Goal: Information Seeking & Learning: Learn about a topic

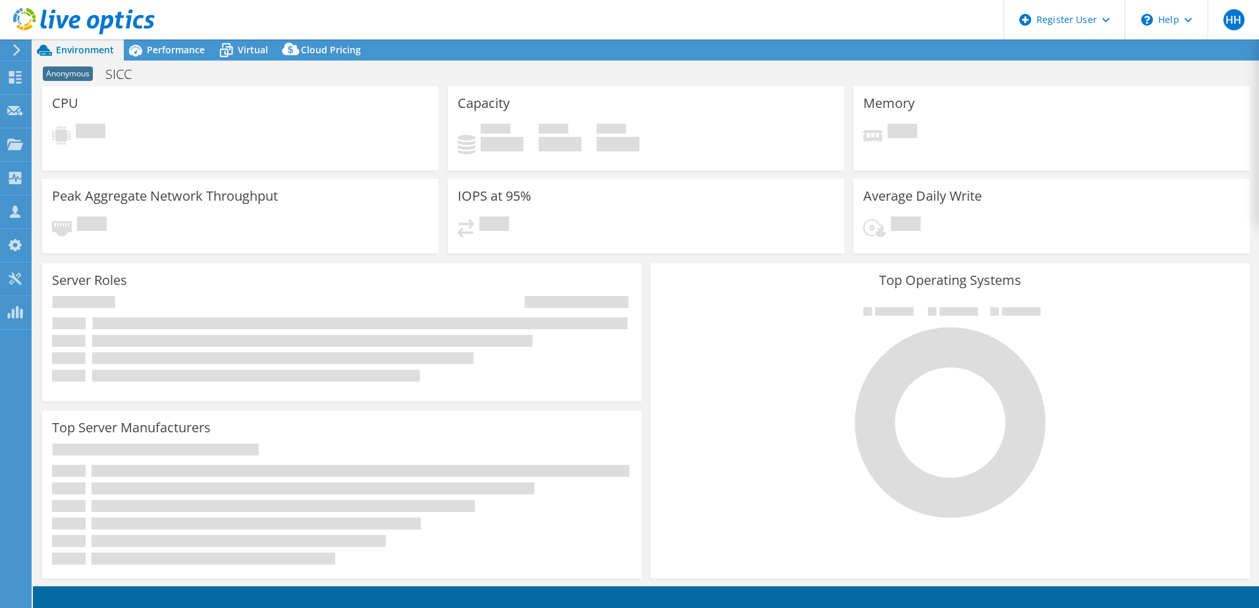
select select "EUFrankfurt"
select select "USD"
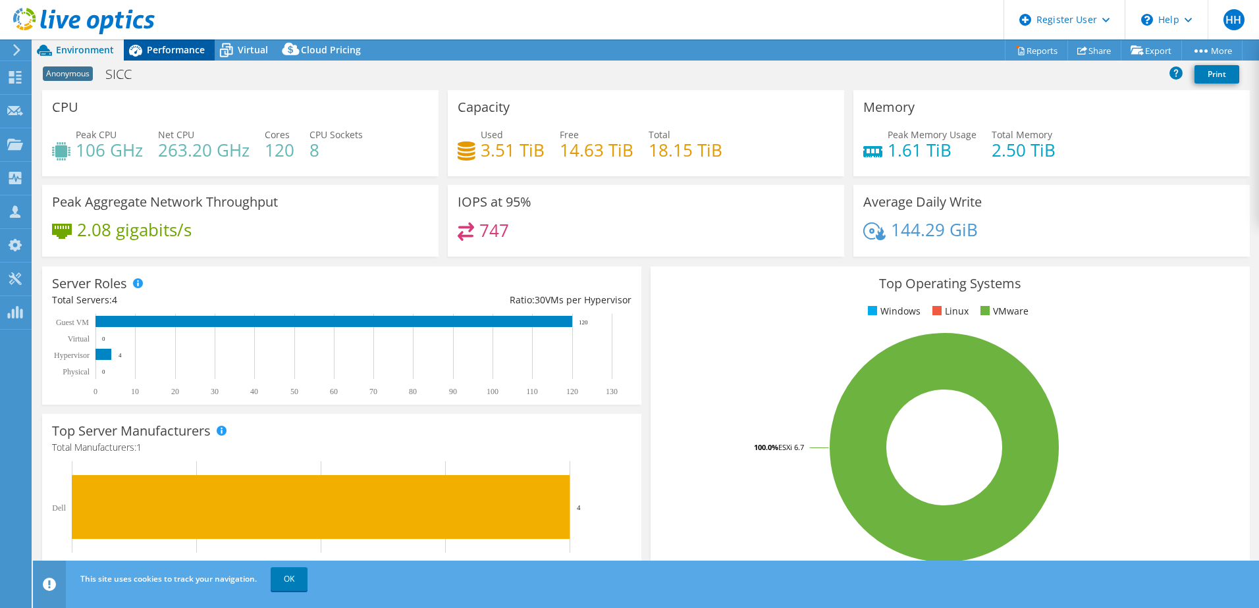
click at [168, 53] on span "Performance" at bounding box center [176, 49] width 58 height 13
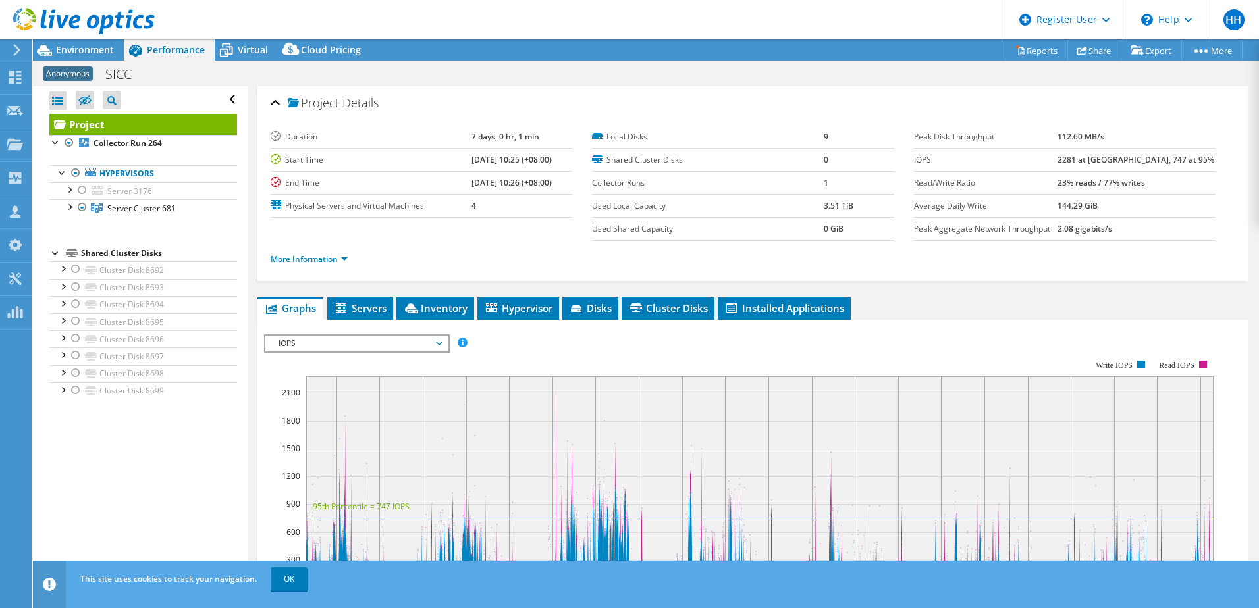
click at [51, 251] on div at bounding box center [55, 252] width 13 height 13
click at [82, 208] on div at bounding box center [82, 207] width 13 height 16
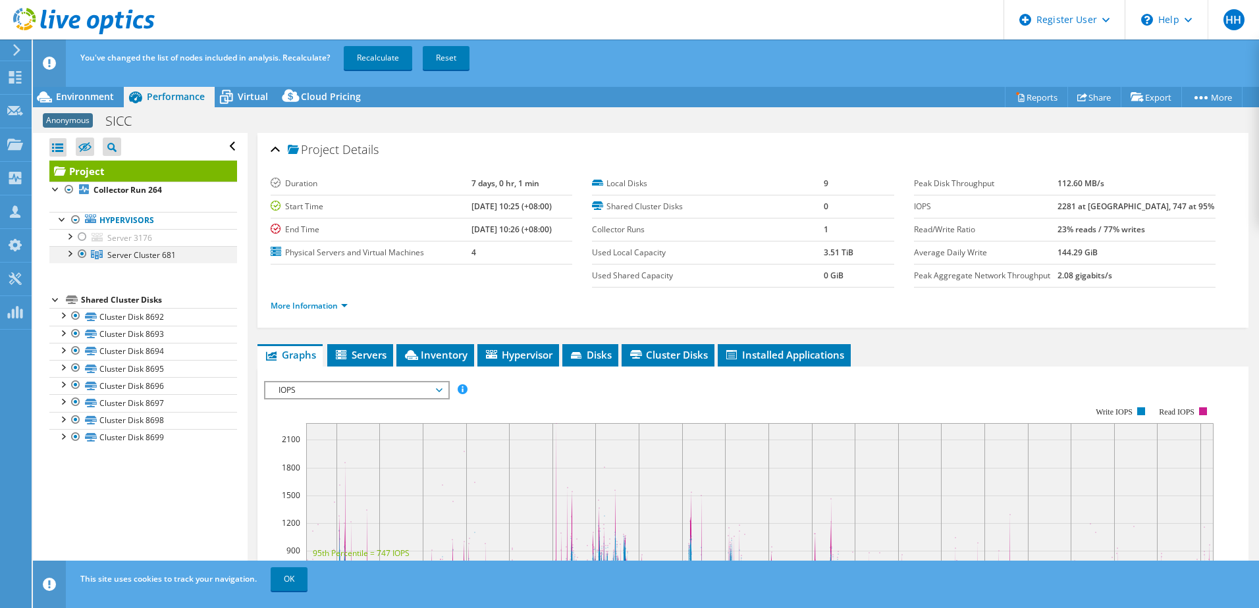
click at [82, 251] on div at bounding box center [82, 254] width 13 height 16
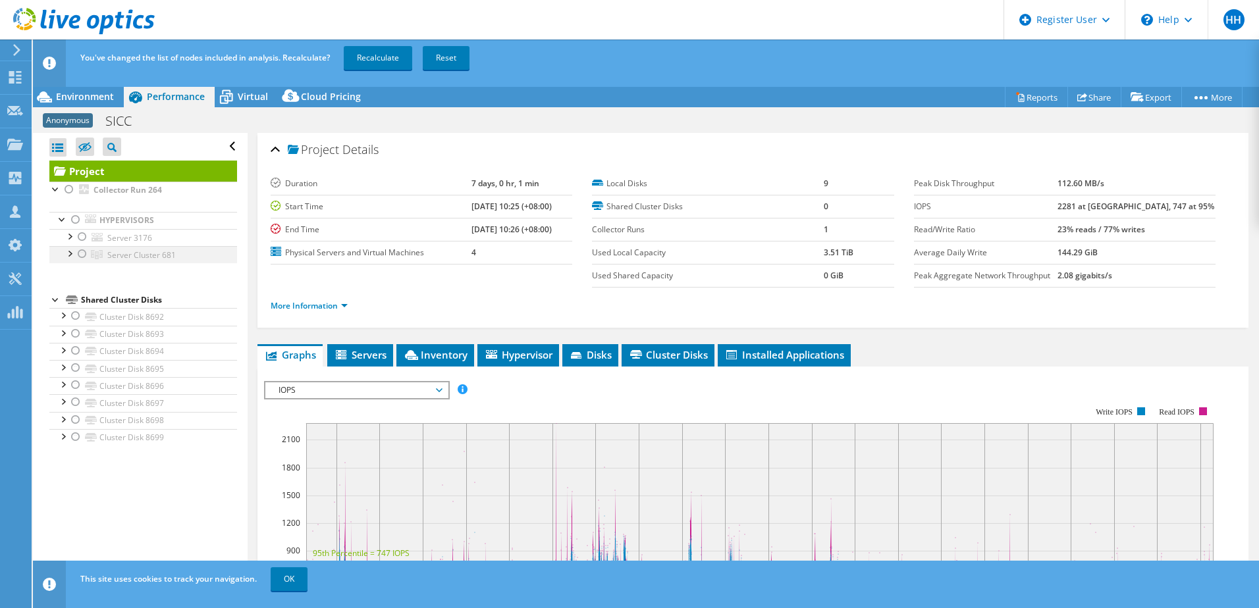
click at [82, 252] on div at bounding box center [82, 254] width 13 height 16
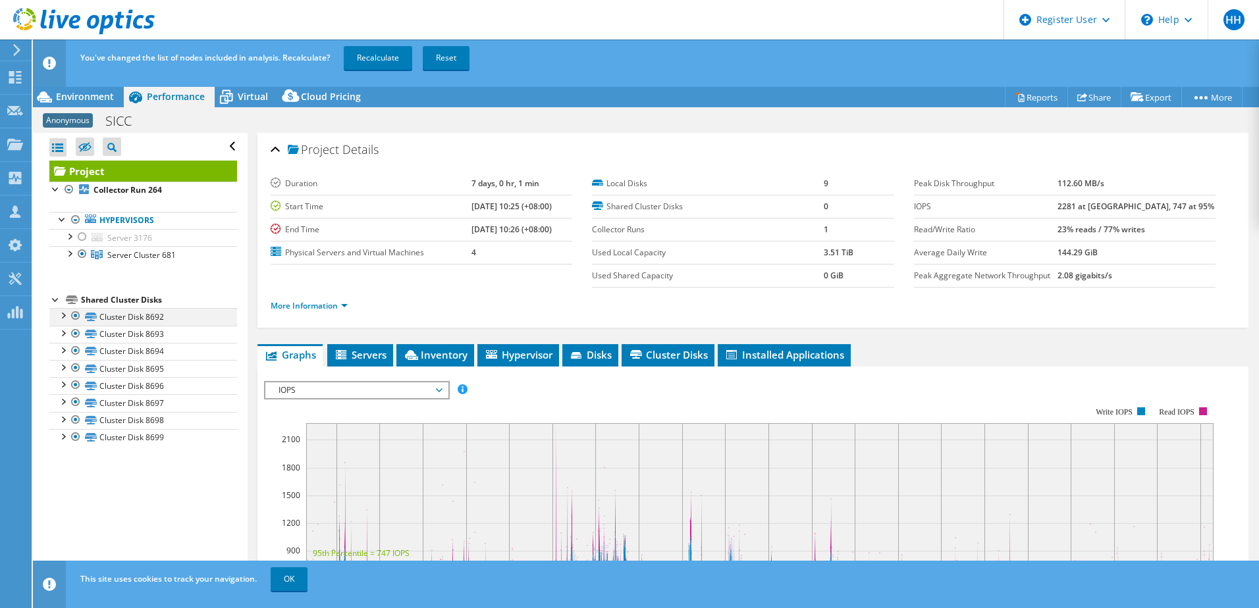
click at [76, 313] on div at bounding box center [75, 316] width 13 height 16
click at [77, 332] on div at bounding box center [75, 334] width 13 height 16
click at [77, 348] on div at bounding box center [75, 351] width 13 height 16
click at [77, 365] on div at bounding box center [75, 368] width 13 height 16
click at [80, 379] on div at bounding box center [75, 385] width 13 height 16
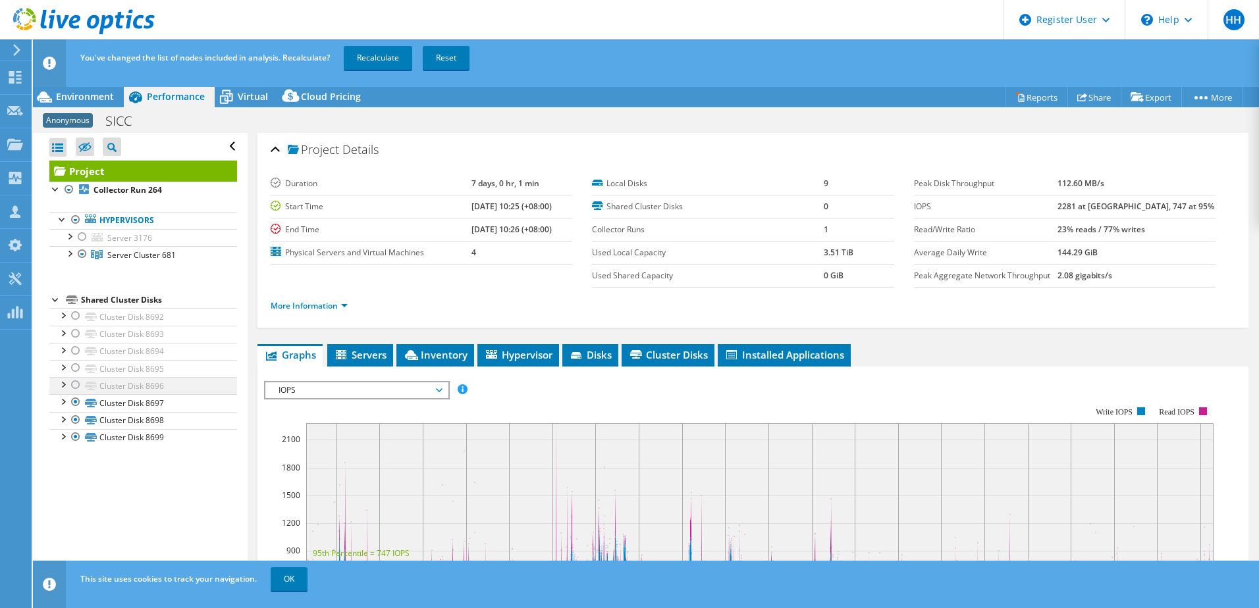
click at [80, 379] on div at bounding box center [75, 385] width 13 height 16
click at [80, 402] on div at bounding box center [75, 402] width 13 height 16
click at [80, 390] on div at bounding box center [75, 385] width 13 height 16
click at [78, 423] on div at bounding box center [75, 420] width 13 height 16
click at [76, 442] on div at bounding box center [75, 437] width 13 height 16
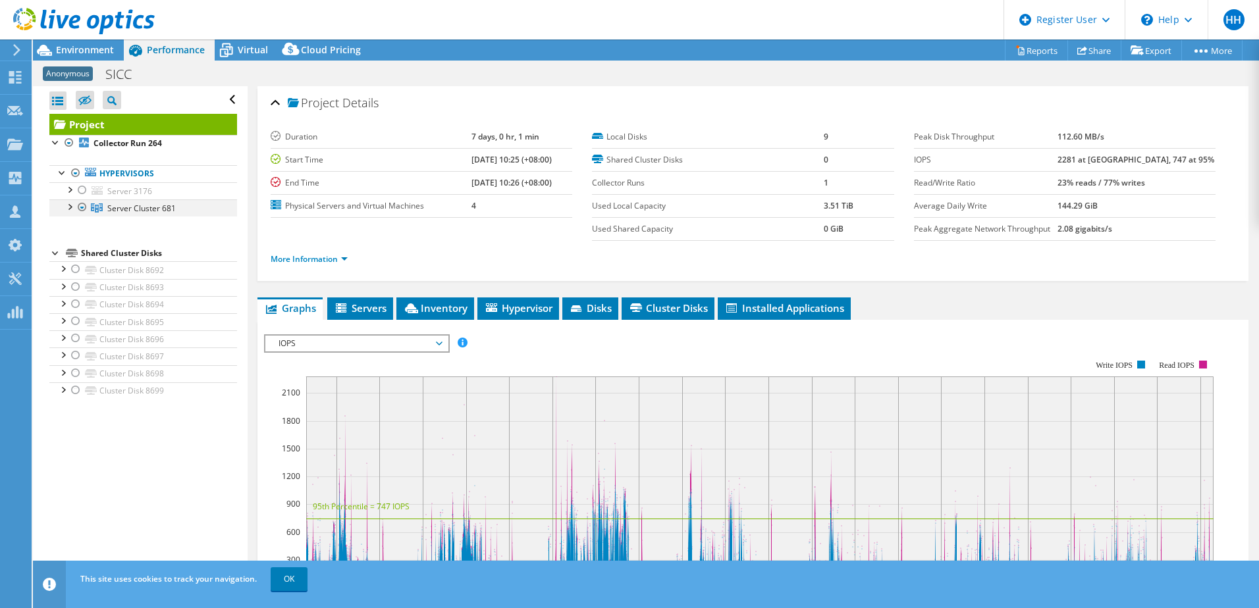
click at [78, 205] on div at bounding box center [82, 207] width 13 height 16
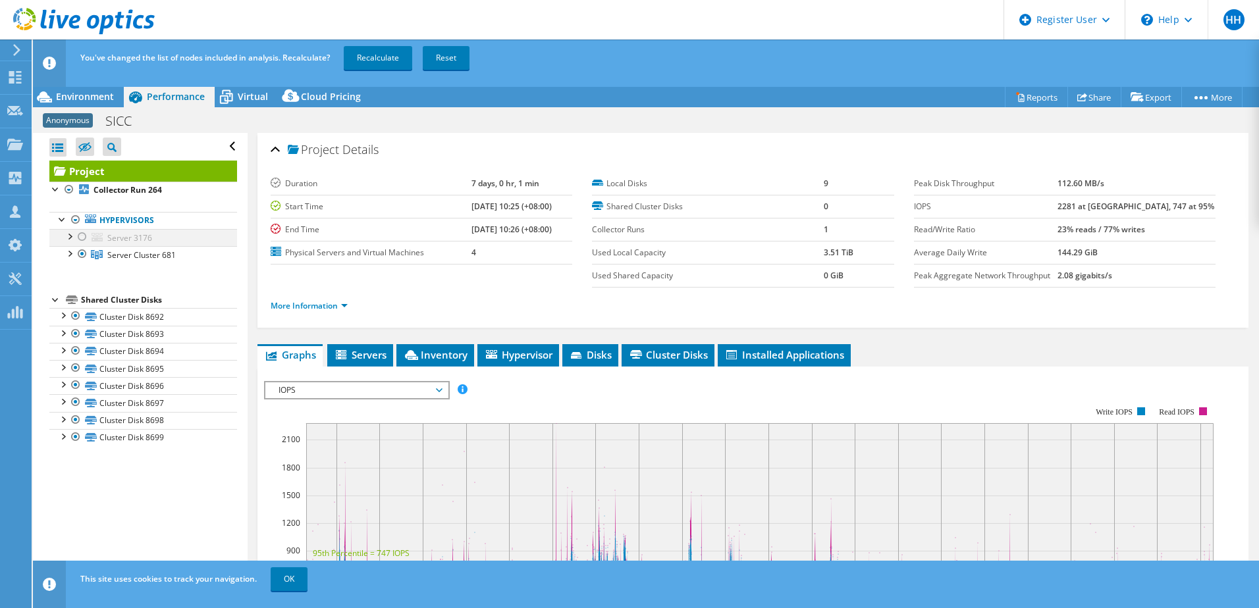
click at [84, 234] on div at bounding box center [82, 237] width 13 height 16
click at [84, 236] on div at bounding box center [82, 237] width 13 height 16
click at [84, 254] on div at bounding box center [82, 254] width 13 height 16
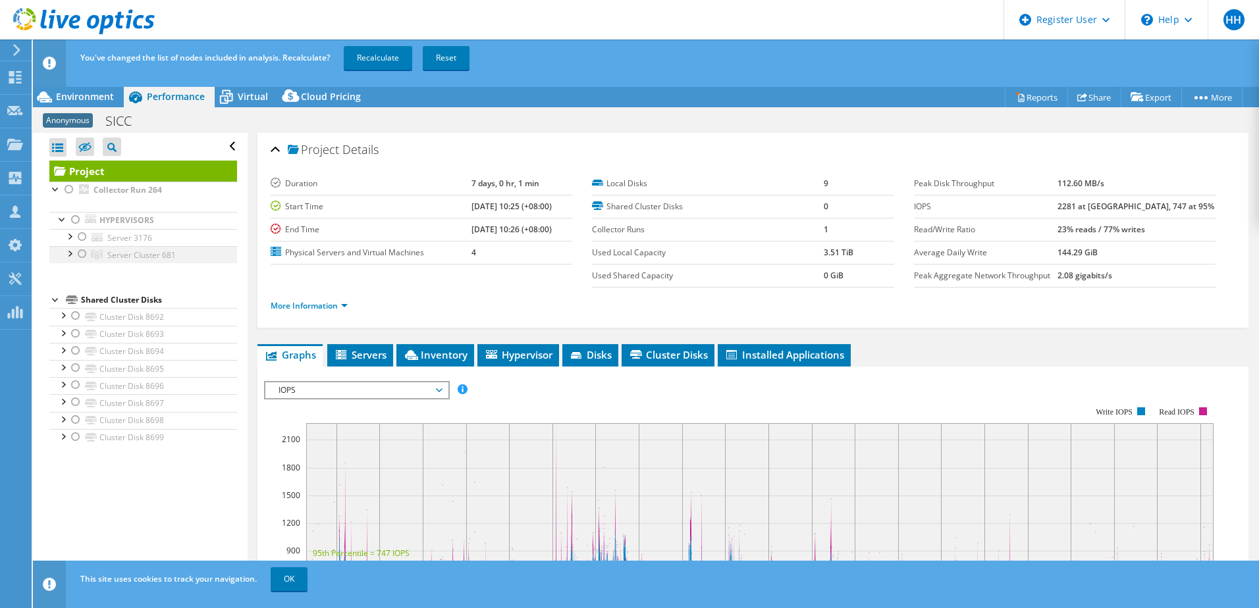
click at [84, 254] on div at bounding box center [82, 254] width 13 height 16
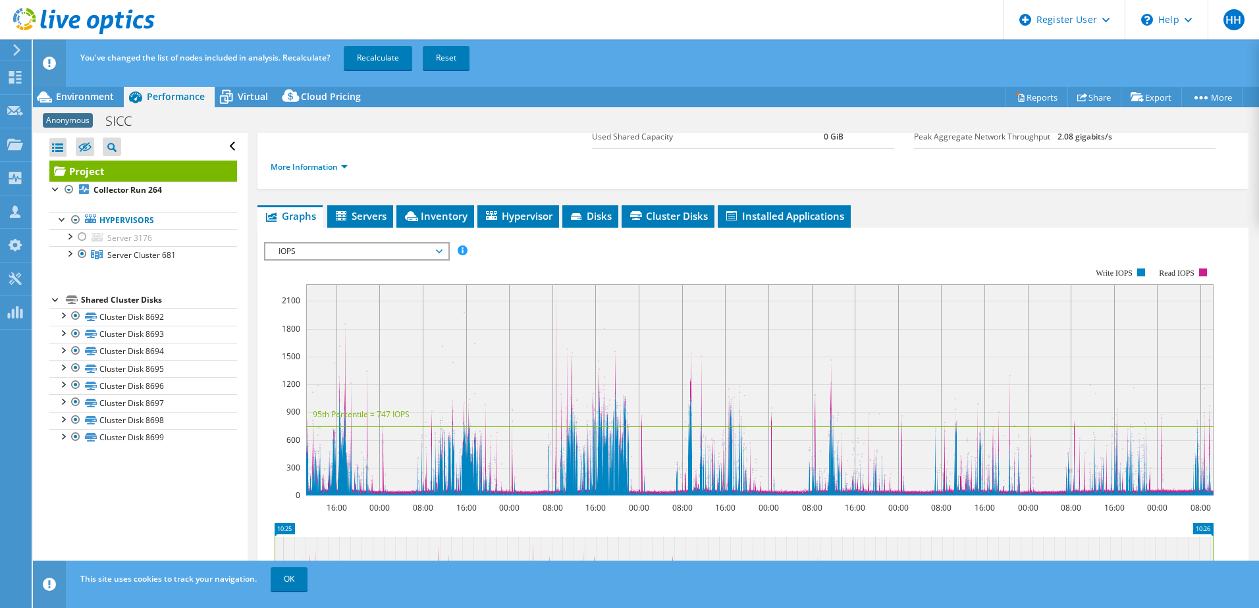
scroll to position [110, 0]
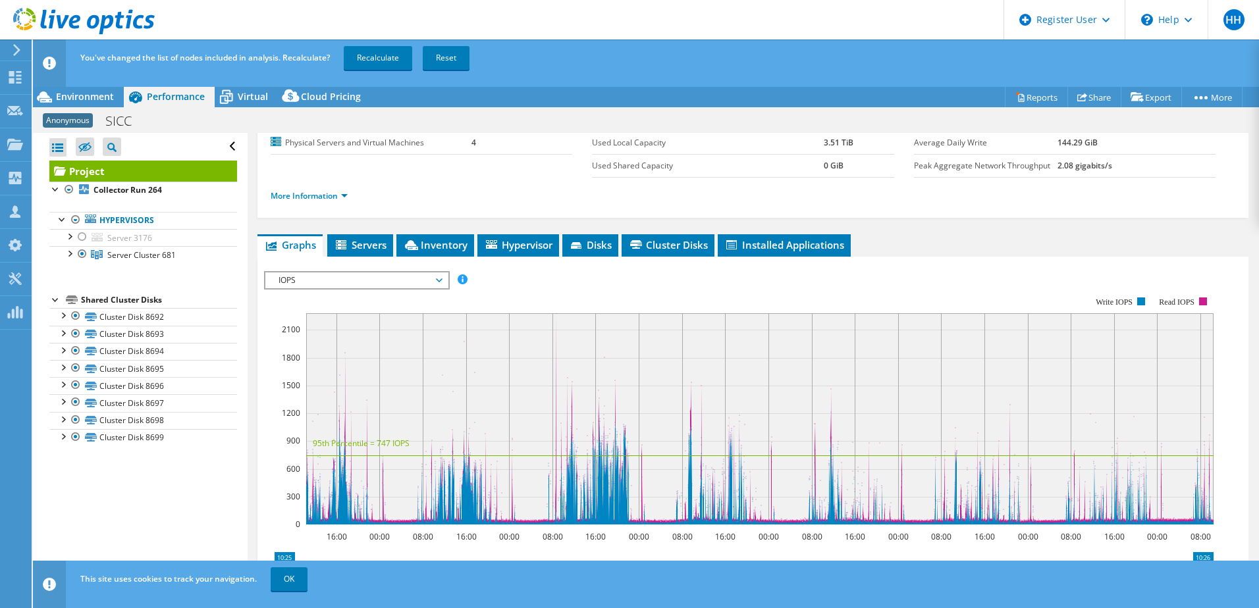
click at [367, 282] on span "IOPS" at bounding box center [356, 281] width 169 height 16
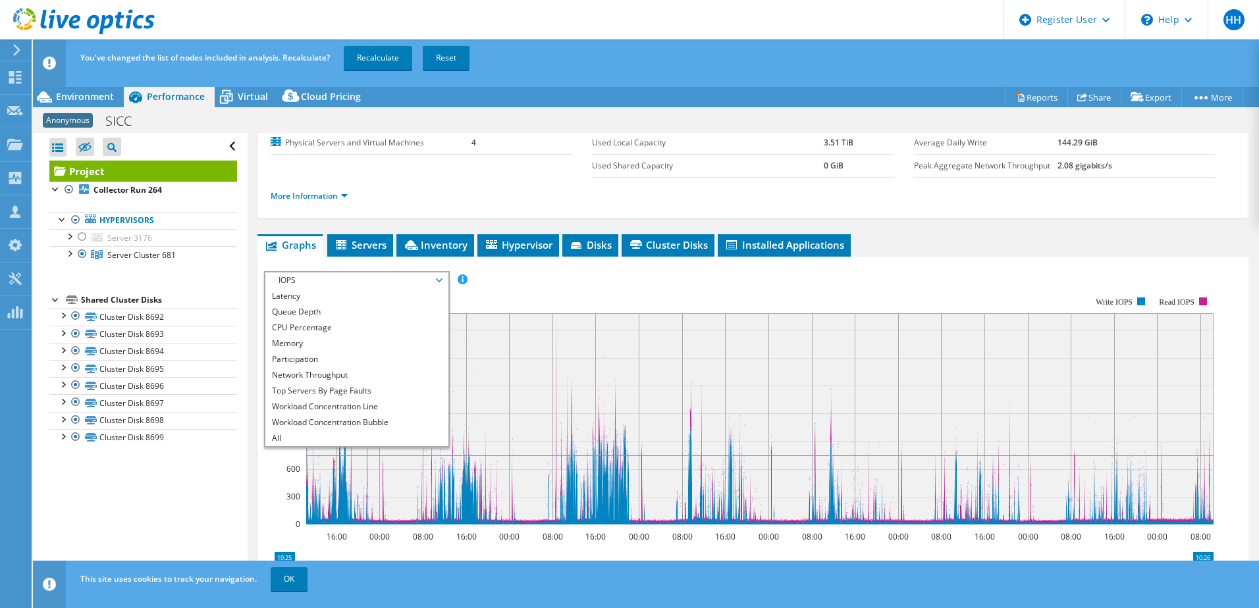
scroll to position [0, 0]
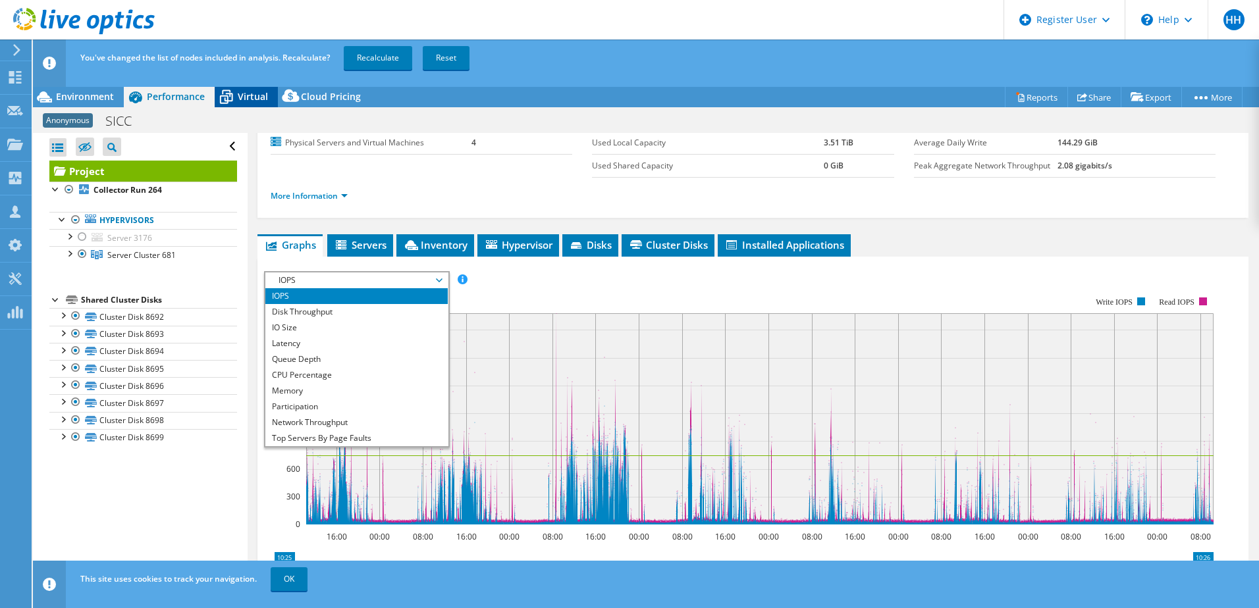
click at [256, 88] on div "Virtual" at bounding box center [246, 96] width 63 height 21
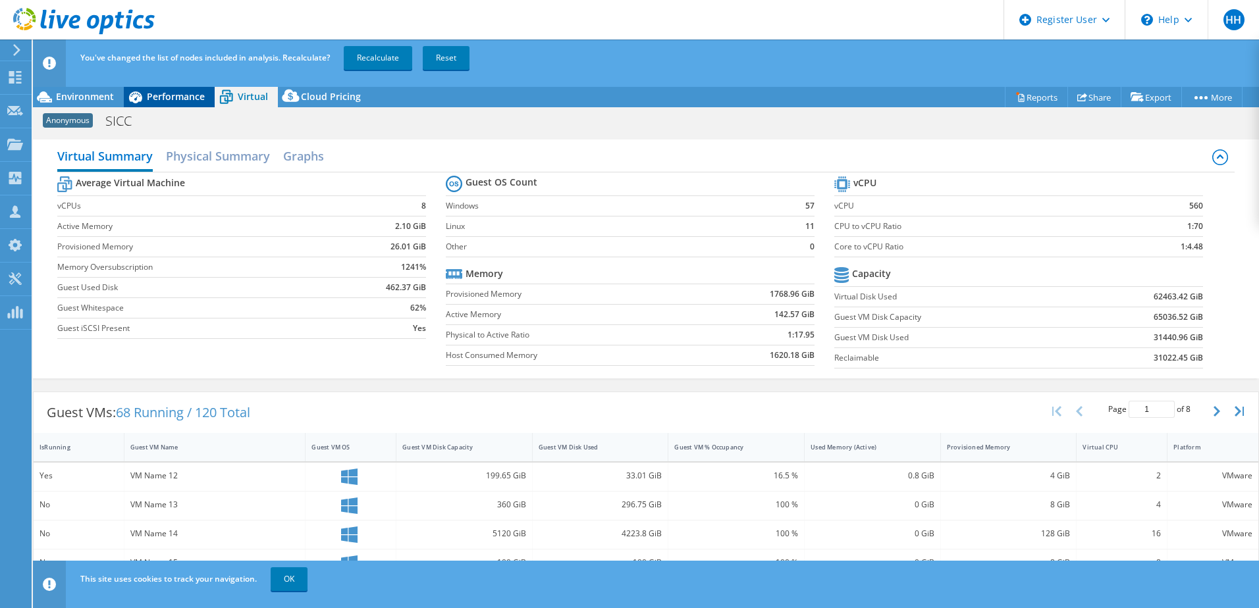
click at [183, 93] on span "Performance" at bounding box center [176, 96] width 58 height 13
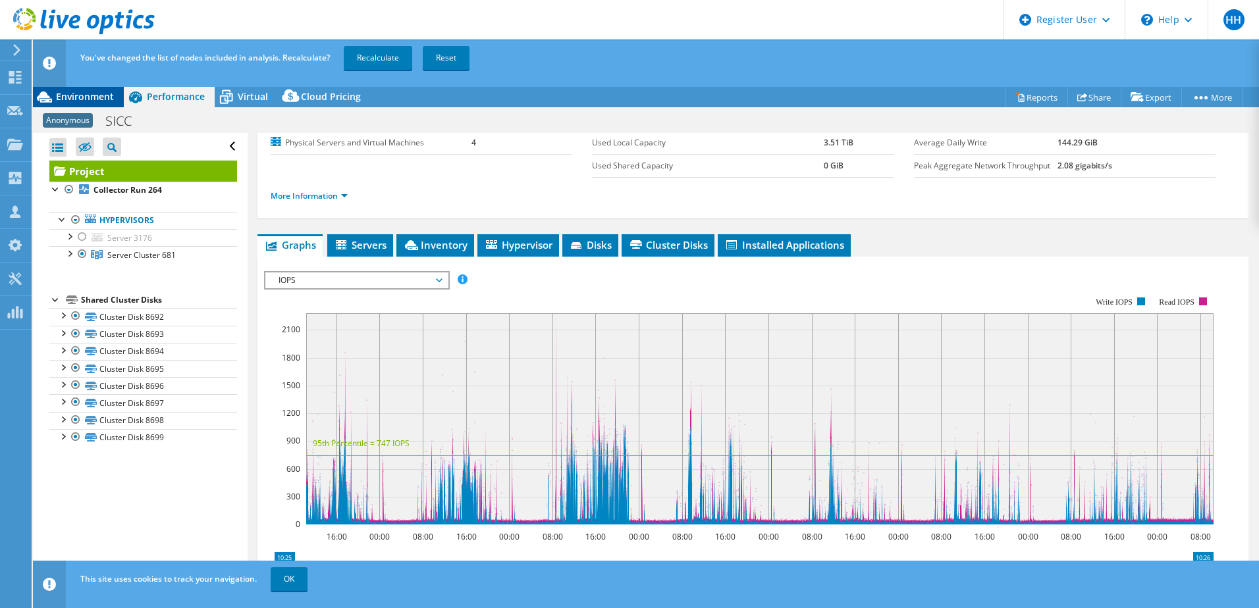
click at [108, 89] on div "Environment" at bounding box center [78, 96] width 91 height 21
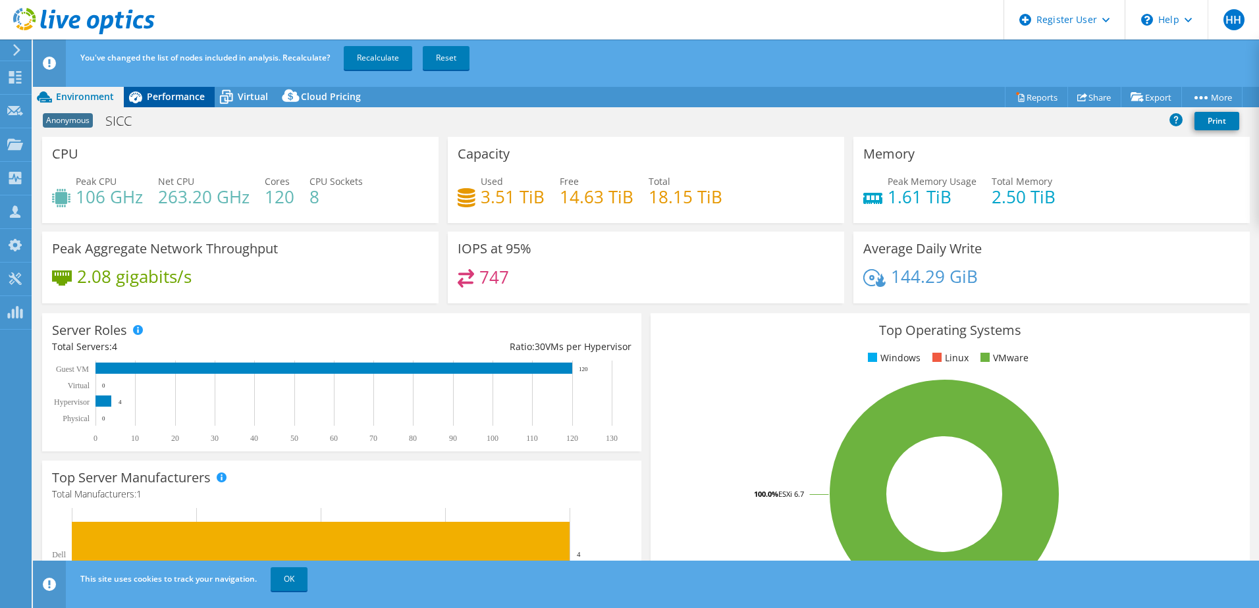
click at [136, 98] on icon at bounding box center [135, 97] width 23 height 23
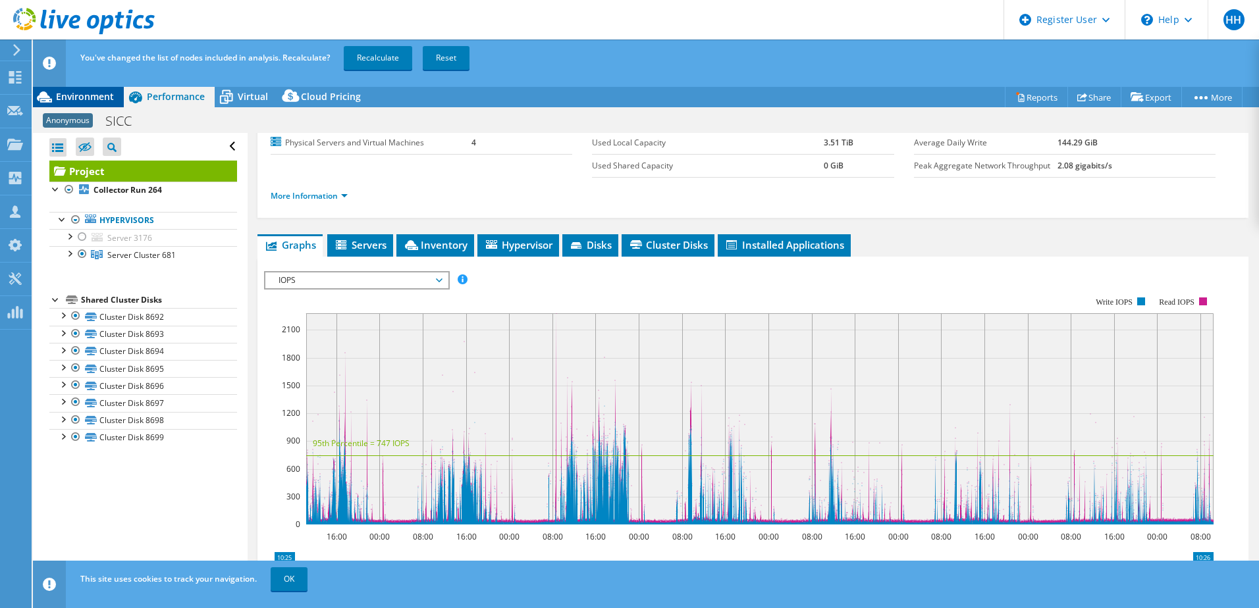
click at [90, 90] on span "Environment" at bounding box center [85, 96] width 58 height 13
